Goal: Task Accomplishment & Management: Manage account settings

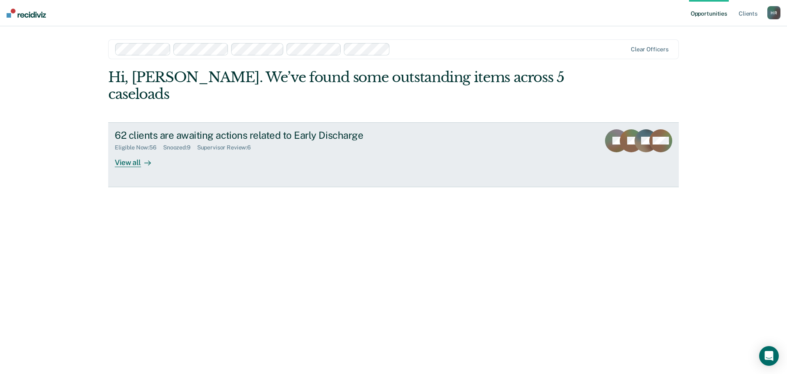
click at [137, 151] on link "62 clients are awaiting actions related to Early Discharge Eligible Now : 56 Sn…" at bounding box center [393, 154] width 571 height 65
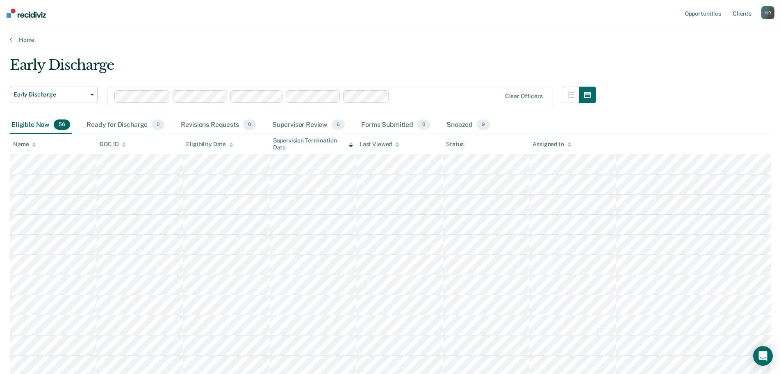
click at [567, 146] on div "Assigned to" at bounding box center [552, 144] width 39 height 7
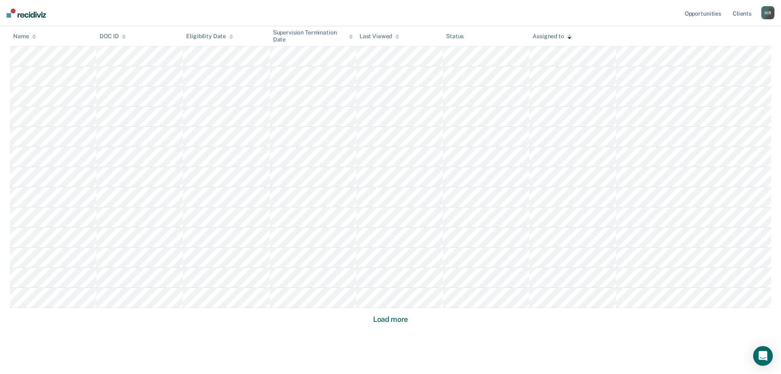
scroll to position [451, 0]
click at [391, 318] on button "Load more" at bounding box center [391, 318] width 40 height 10
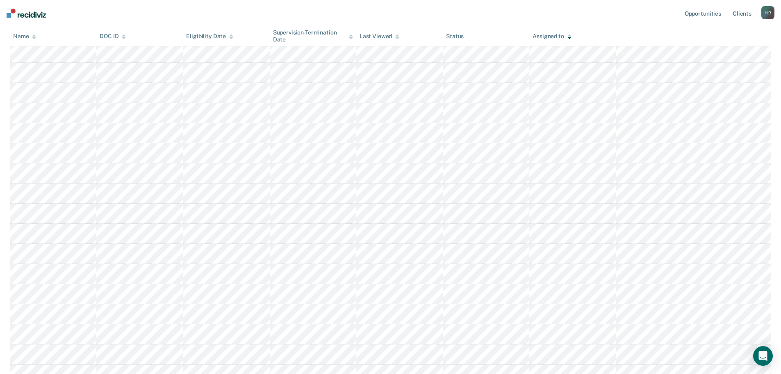
scroll to position [861, 0]
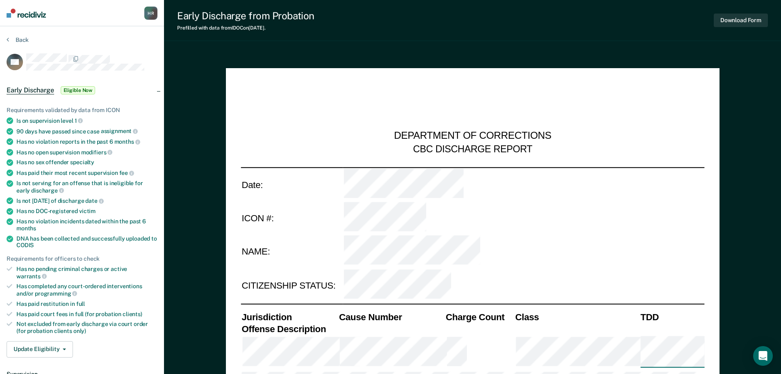
type textarea "x"
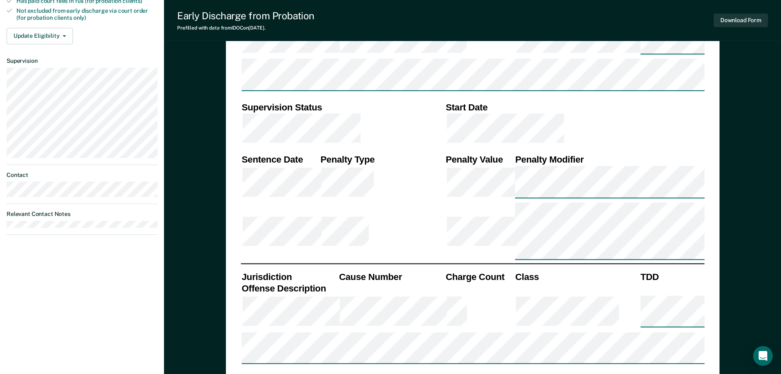
scroll to position [328, 0]
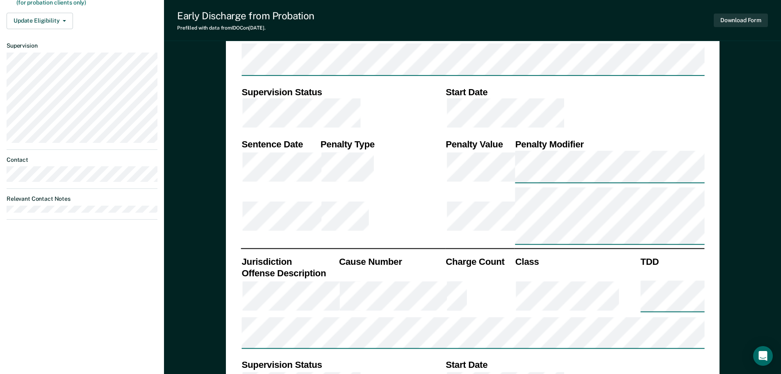
click at [583, 359] on th "Start Date" at bounding box center [575, 365] width 260 height 12
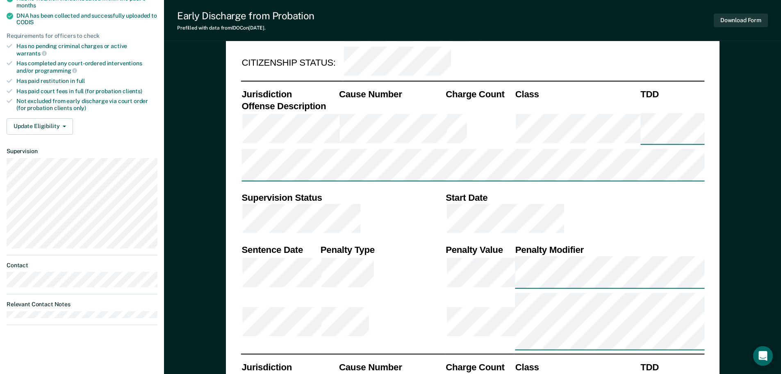
scroll to position [182, 0]
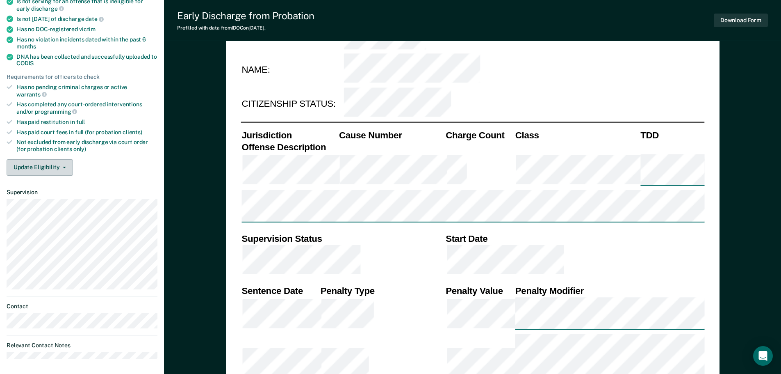
click at [63, 167] on icon "button" at bounding box center [64, 168] width 3 height 2
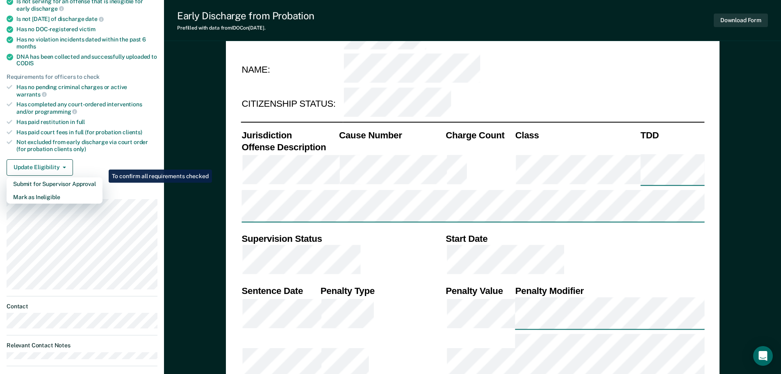
click at [145, 146] on div "Requirements validated by data from ICON Is on supervision level 1 90 days have…" at bounding box center [82, 47] width 164 height 270
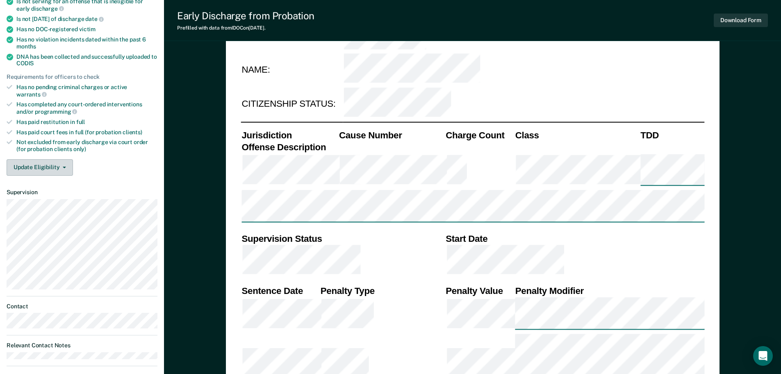
click at [50, 162] on button "Update Eligibility" at bounding box center [40, 167] width 66 height 16
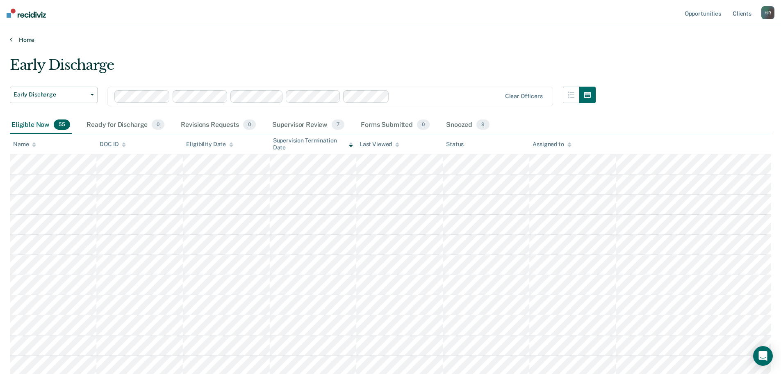
click at [27, 39] on link "Home" at bounding box center [391, 39] width 762 height 7
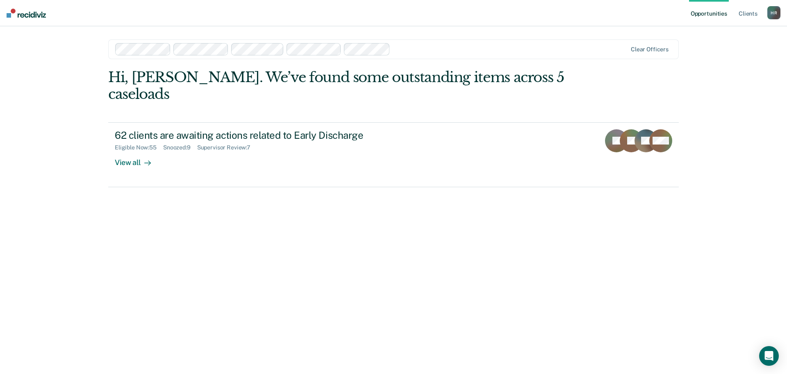
drag, startPoint x: 388, startPoint y: 214, endPoint x: 361, endPoint y: 213, distance: 26.3
click at [362, 213] on div "Hi, [PERSON_NAME]. We’ve found some outstanding items across 5 caseloads 62 cli…" at bounding box center [393, 210] width 571 height 282
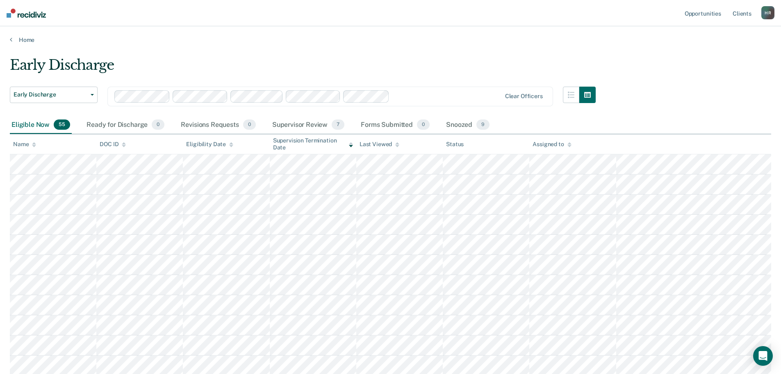
click at [570, 144] on icon at bounding box center [570, 144] width 4 height 5
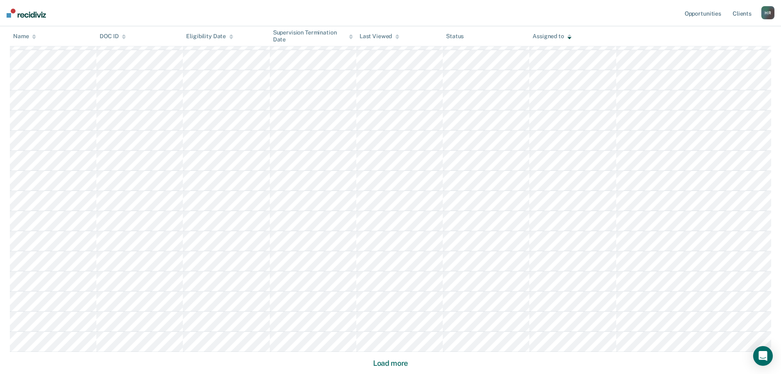
scroll to position [472, 0]
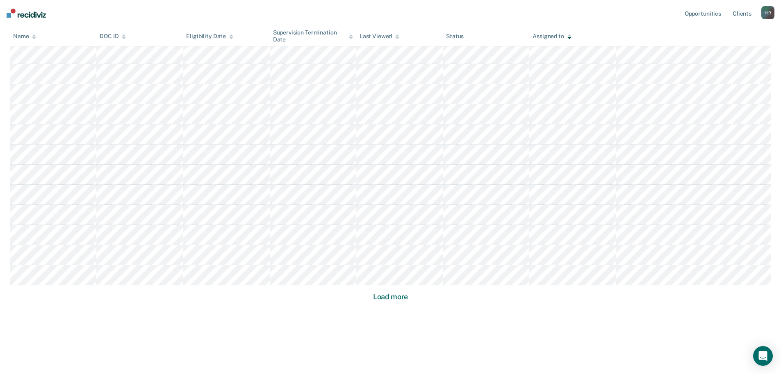
click at [398, 300] on button "Load more" at bounding box center [391, 297] width 40 height 10
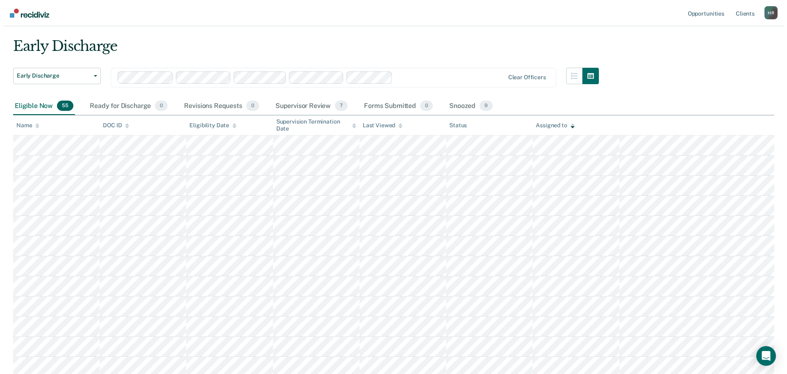
scroll to position [0, 0]
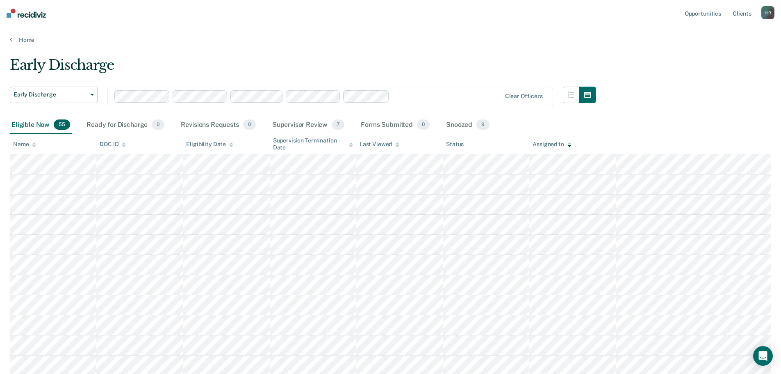
click at [324, 126] on div "Supervisor Review 7" at bounding box center [309, 125] width 76 height 18
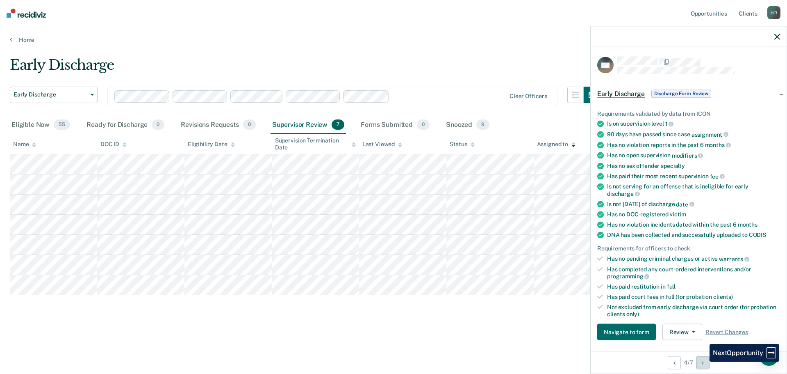
click at [704, 362] on icon "Next Opportunity" at bounding box center [703, 362] width 2 height 6
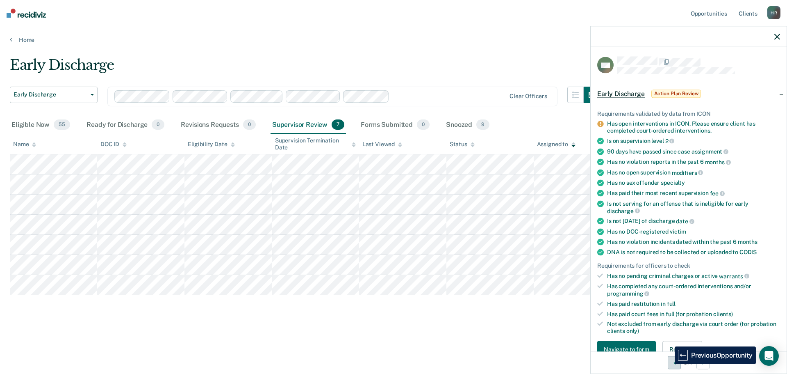
click at [669, 364] on button "Previous Opportunity" at bounding box center [674, 362] width 13 height 13
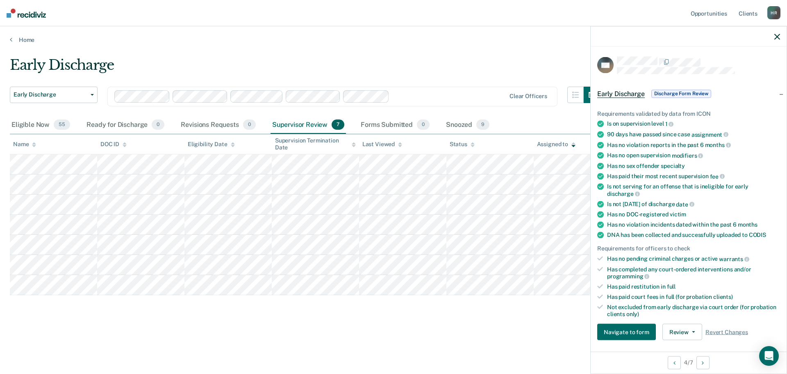
click at [534, 340] on main "Early Discharge Early Discharge Early Discharge Clear officers Eligible Now 55 …" at bounding box center [393, 207] width 787 height 328
click at [773, 39] on div at bounding box center [689, 36] width 196 height 21
click at [776, 31] on div at bounding box center [689, 36] width 196 height 21
click at [459, 310] on div "Early Discharge Early Discharge Early Discharge Clear officers Eligible Now 55 …" at bounding box center [394, 185] width 768 height 256
click at [777, 34] on icon "button" at bounding box center [778, 37] width 6 height 6
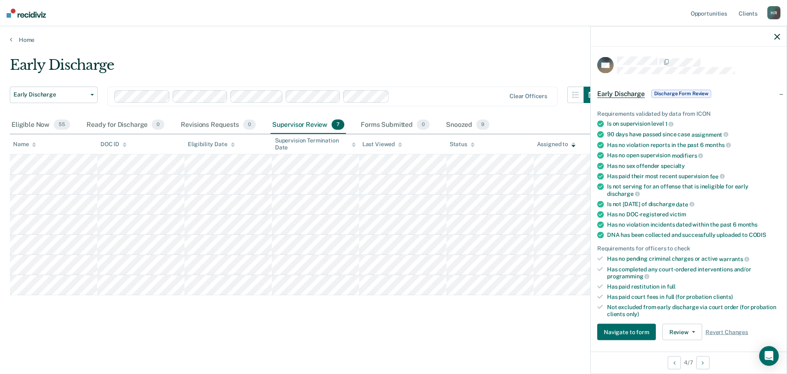
click at [686, 91] on span "Discharge Form Review" at bounding box center [682, 93] width 60 height 8
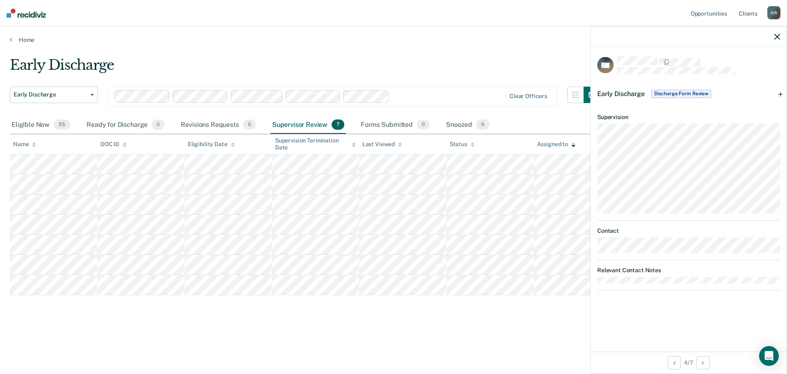
click at [631, 94] on span "Early Discharge" at bounding box center [622, 93] width 48 height 8
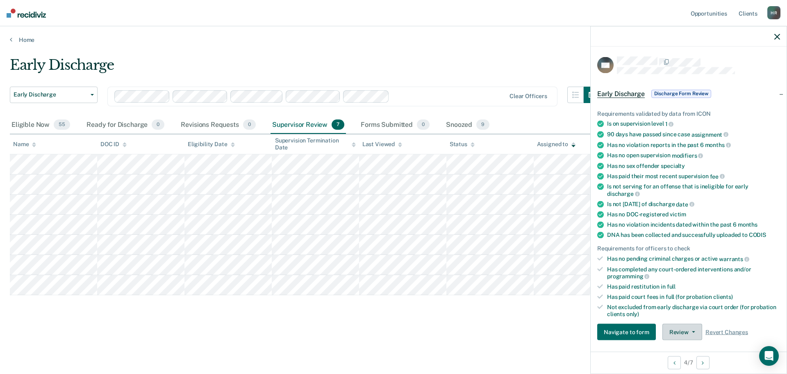
click at [689, 334] on button "Review" at bounding box center [683, 332] width 40 height 16
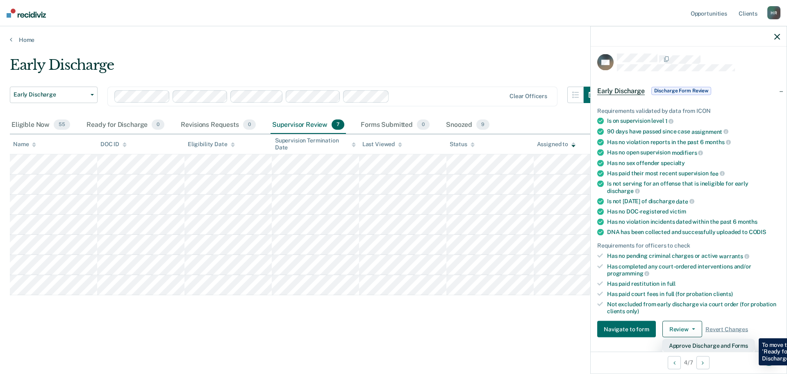
scroll to position [44, 0]
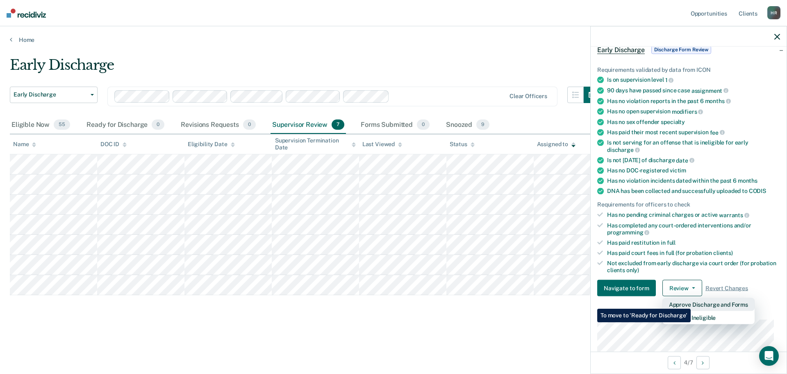
click at [691, 302] on button "Approve Discharge and Forms" at bounding box center [709, 304] width 92 height 13
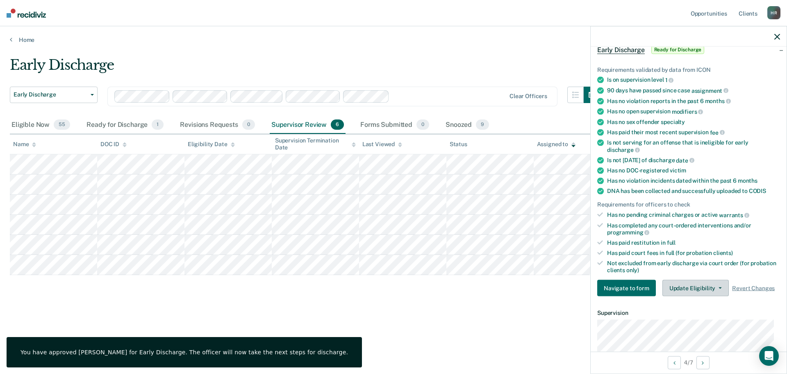
scroll to position [85, 0]
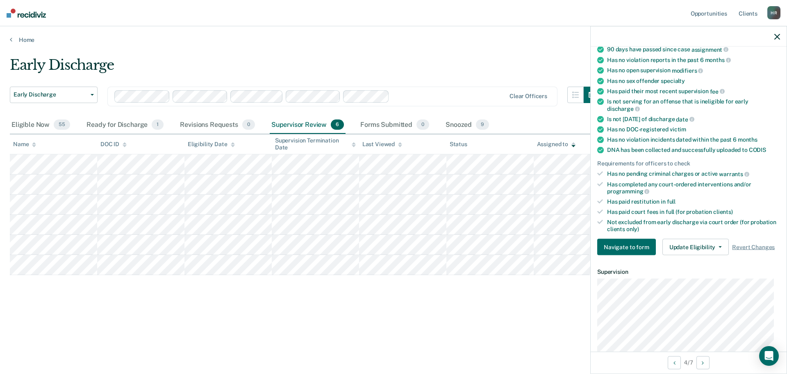
click at [536, 312] on div "Early Discharge Early Discharge Early Discharge Clear officers Eligible Now 55 …" at bounding box center [394, 185] width 768 height 256
click at [778, 36] on icon "button" at bounding box center [778, 37] width 6 height 6
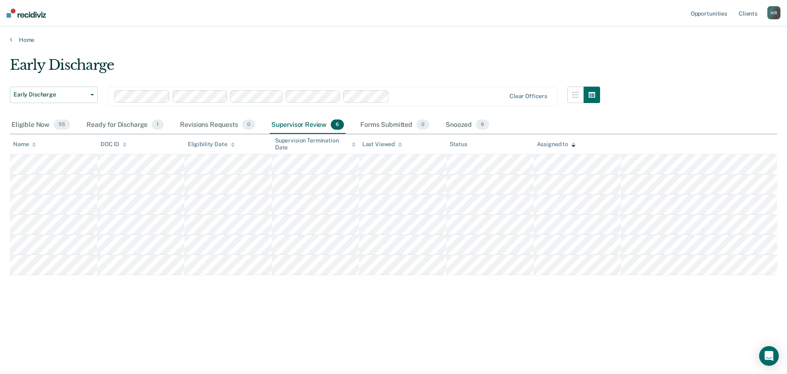
click at [136, 123] on div "Ready for Discharge 1" at bounding box center [125, 125] width 80 height 18
